Goal: Obtain resource: Obtain resource

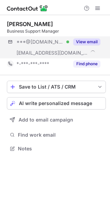
scroll to position [144, 110]
click at [90, 40] on button "View email" at bounding box center [86, 42] width 27 height 7
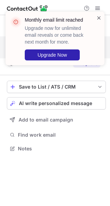
click at [99, 15] on span at bounding box center [99, 17] width 6 height 7
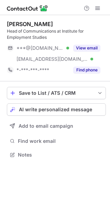
scroll to position [150, 110]
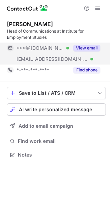
click at [90, 45] on button "View email" at bounding box center [86, 48] width 27 height 7
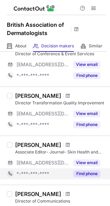
scroll to position [484, 0]
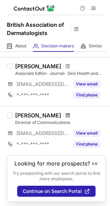
click at [66, 115] on span at bounding box center [68, 116] width 4 height 6
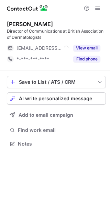
scroll to position [139, 110]
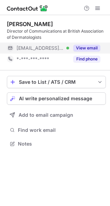
click at [83, 47] on button "View email" at bounding box center [86, 48] width 27 height 7
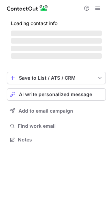
scroll to position [139, 110]
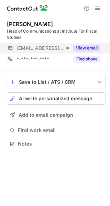
click at [87, 46] on button "View email" at bounding box center [86, 48] width 27 height 7
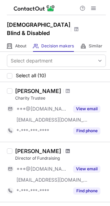
click at [66, 152] on span at bounding box center [68, 152] width 4 height 6
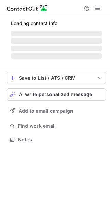
scroll to position [150, 110]
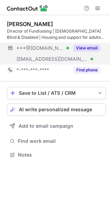
click at [91, 46] on button "View email" at bounding box center [86, 48] width 27 height 7
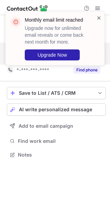
click at [101, 17] on span at bounding box center [99, 17] width 6 height 7
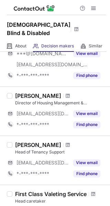
scroll to position [270, 0]
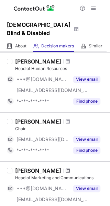
click at [66, 169] on span at bounding box center [68, 171] width 4 height 6
